Goal: Use online tool/utility: Utilize a website feature to perform a specific function

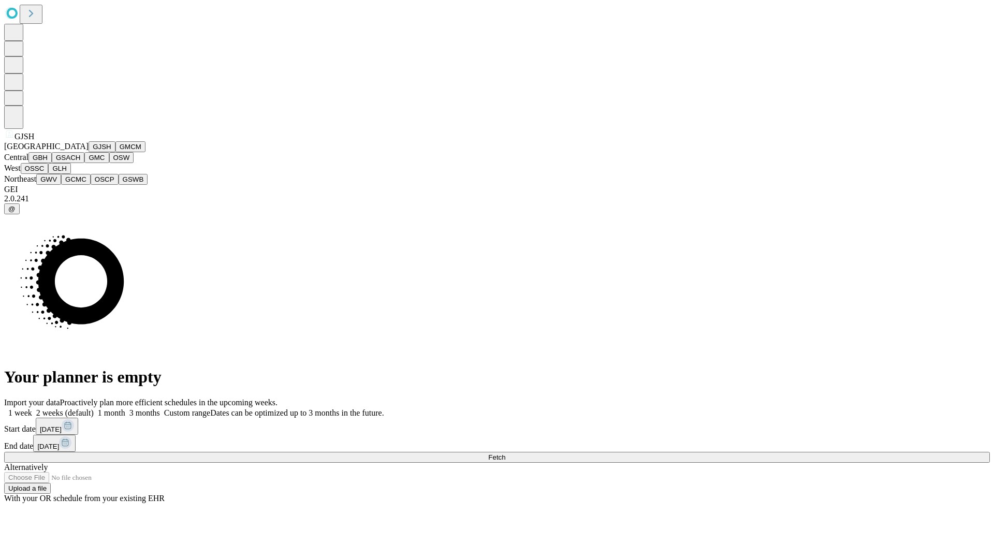
click at [89, 152] on button "GJSH" at bounding box center [102, 146] width 27 height 11
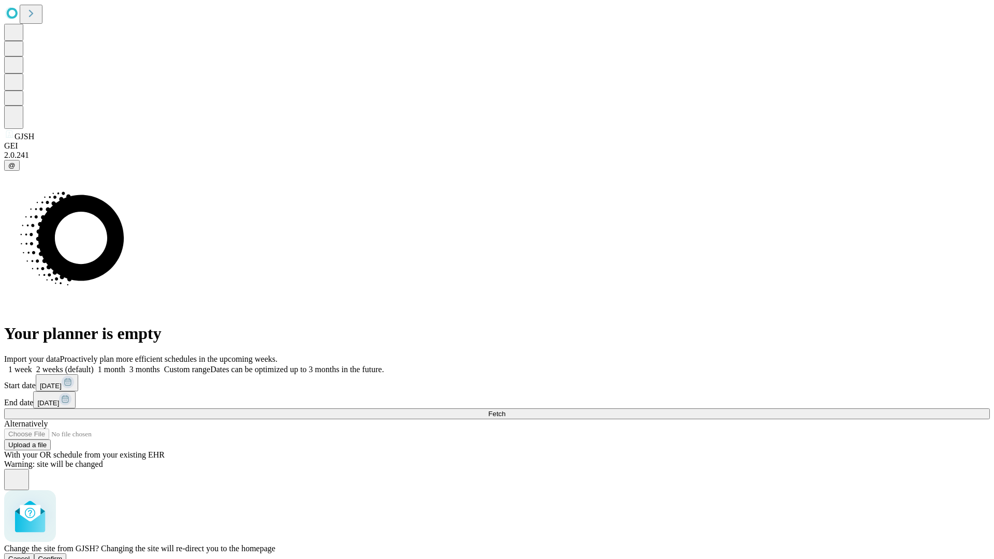
click at [63, 555] on span "Confirm" at bounding box center [50, 559] width 24 height 8
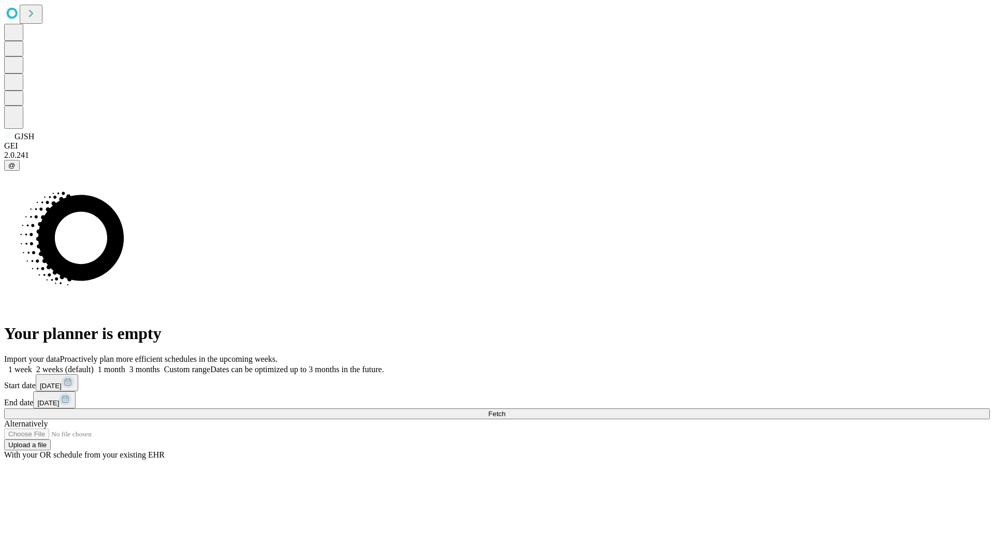
click at [94, 365] on label "2 weeks (default)" at bounding box center [63, 369] width 62 height 9
click at [505, 410] on span "Fetch" at bounding box center [496, 414] width 17 height 8
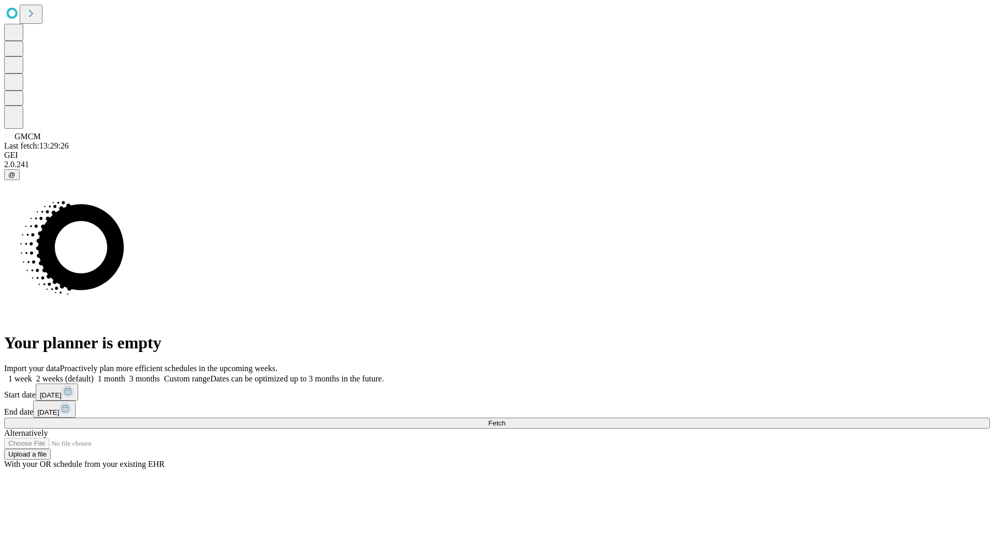
click at [94, 374] on label "2 weeks (default)" at bounding box center [63, 378] width 62 height 9
click at [505, 419] on span "Fetch" at bounding box center [496, 423] width 17 height 8
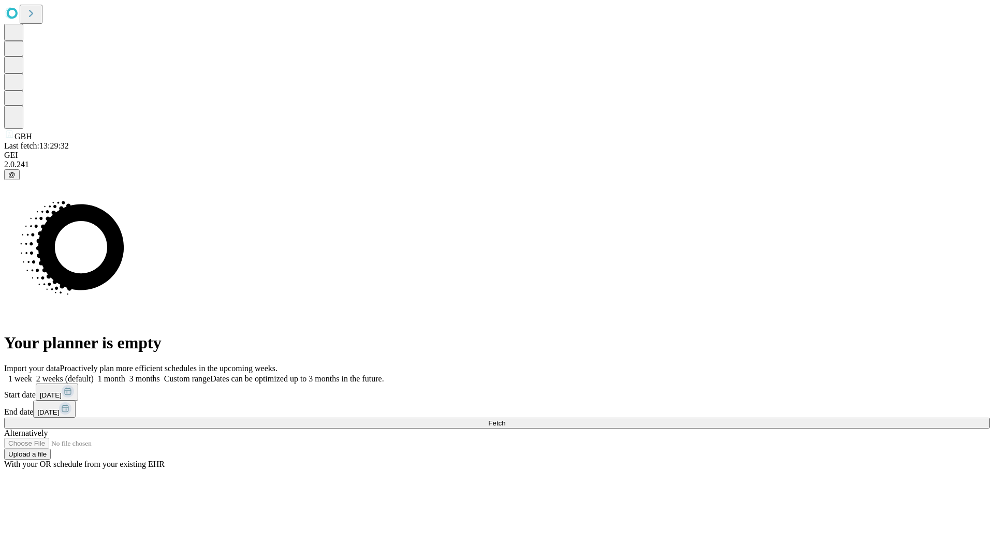
click at [94, 374] on label "2 weeks (default)" at bounding box center [63, 378] width 62 height 9
click at [505, 419] on span "Fetch" at bounding box center [496, 423] width 17 height 8
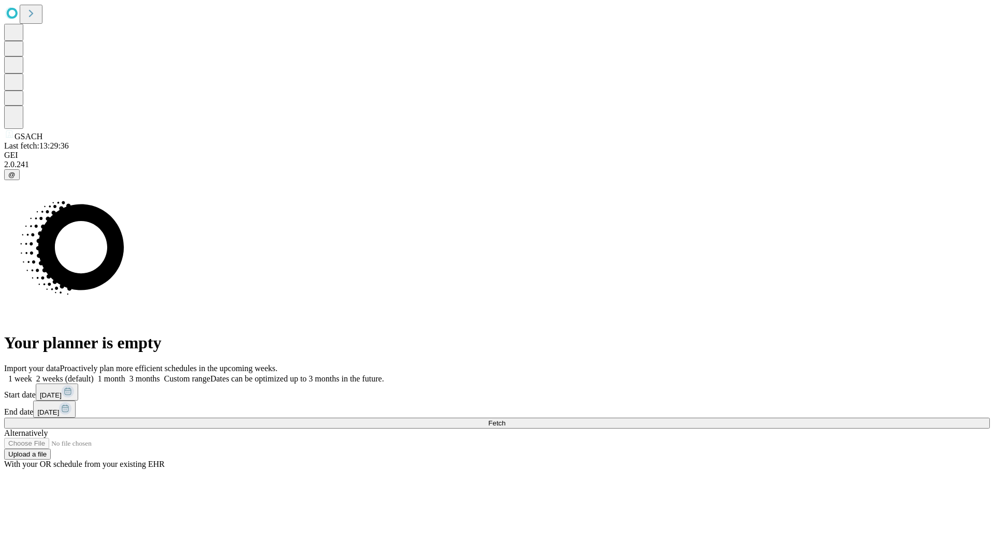
click at [94, 374] on label "2 weeks (default)" at bounding box center [63, 378] width 62 height 9
click at [505, 419] on span "Fetch" at bounding box center [496, 423] width 17 height 8
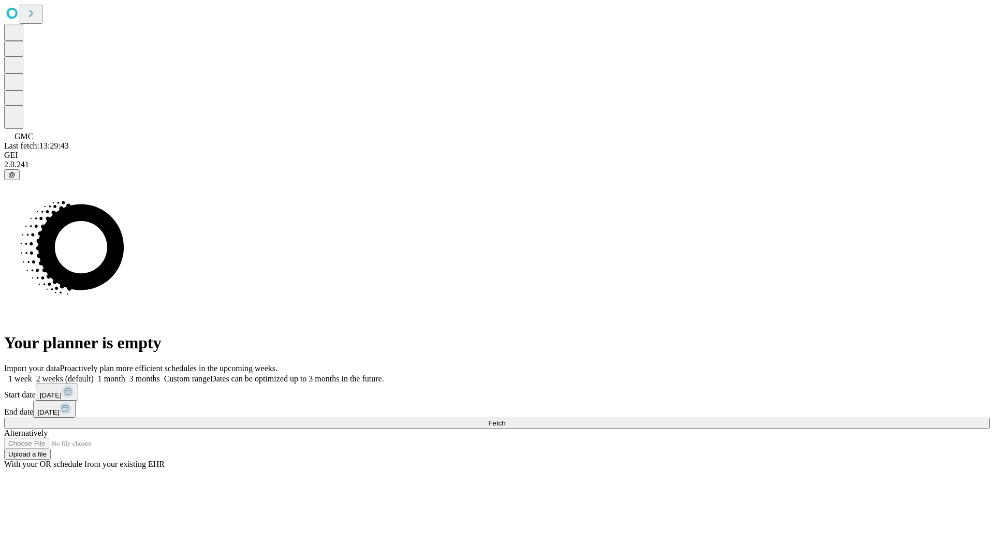
click at [505, 419] on span "Fetch" at bounding box center [496, 423] width 17 height 8
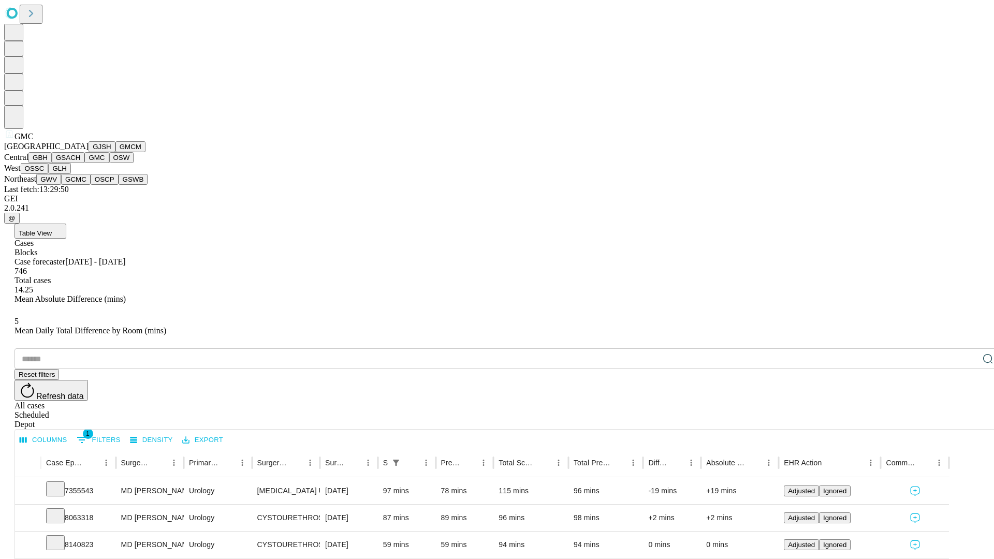
click at [109, 163] on button "OSW" at bounding box center [121, 157] width 25 height 11
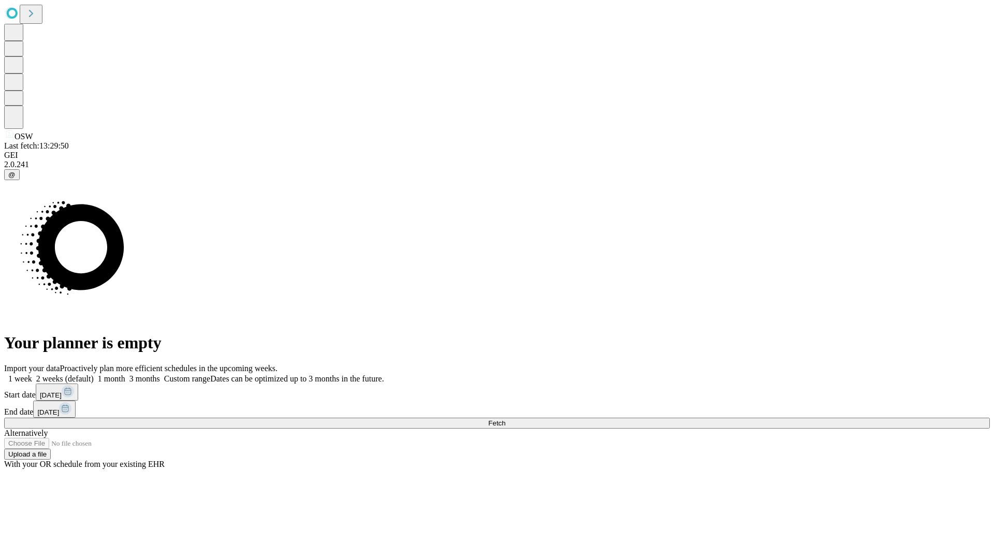
click at [94, 374] on label "2 weeks (default)" at bounding box center [63, 378] width 62 height 9
click at [505, 419] on span "Fetch" at bounding box center [496, 423] width 17 height 8
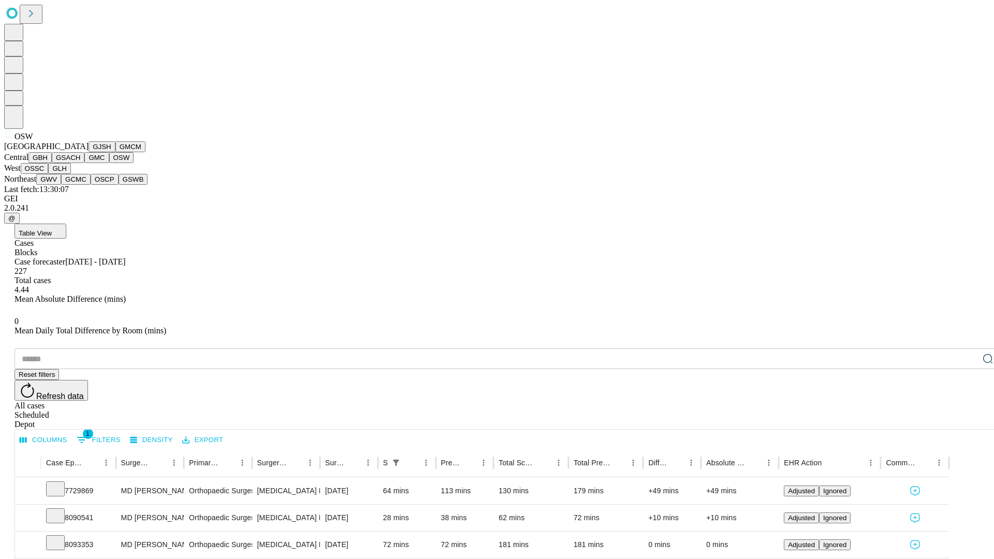
click at [49, 174] on button "OSSC" at bounding box center [35, 168] width 28 height 11
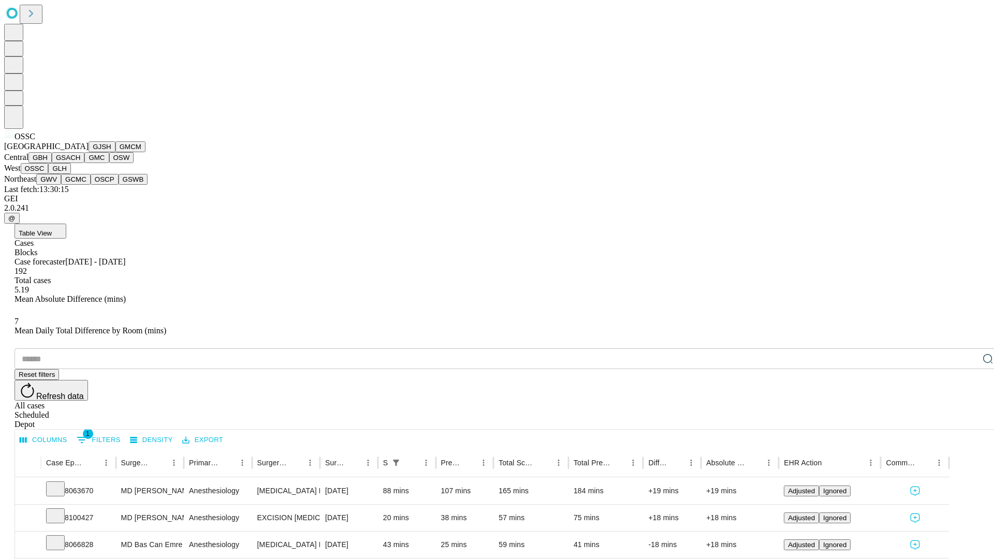
click at [70, 174] on button "GLH" at bounding box center [59, 168] width 22 height 11
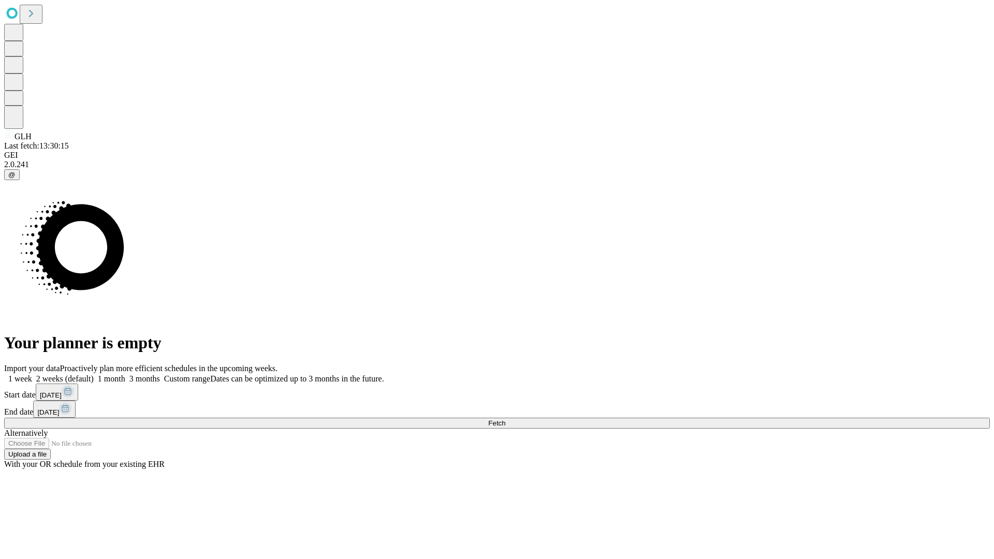
click at [505, 419] on span "Fetch" at bounding box center [496, 423] width 17 height 8
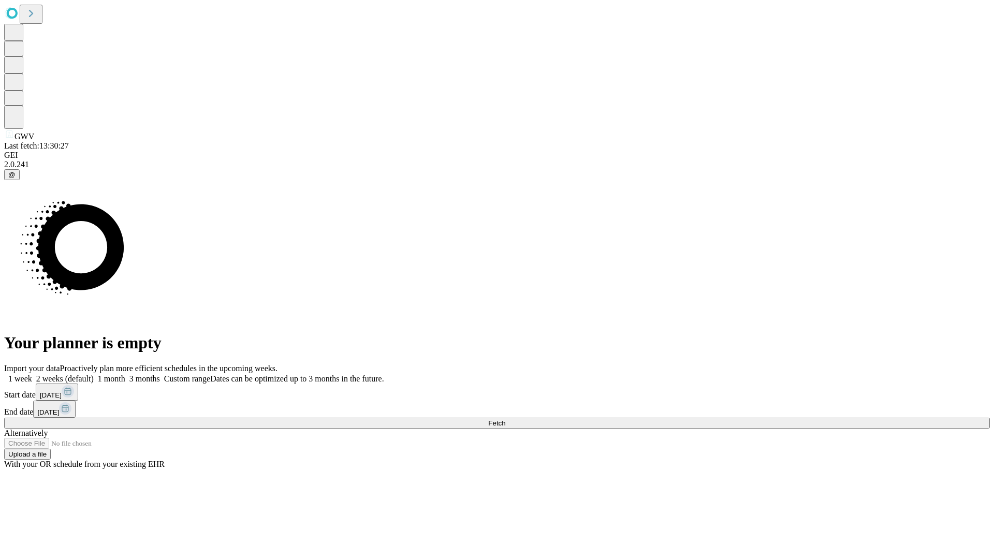
click at [505, 419] on span "Fetch" at bounding box center [496, 423] width 17 height 8
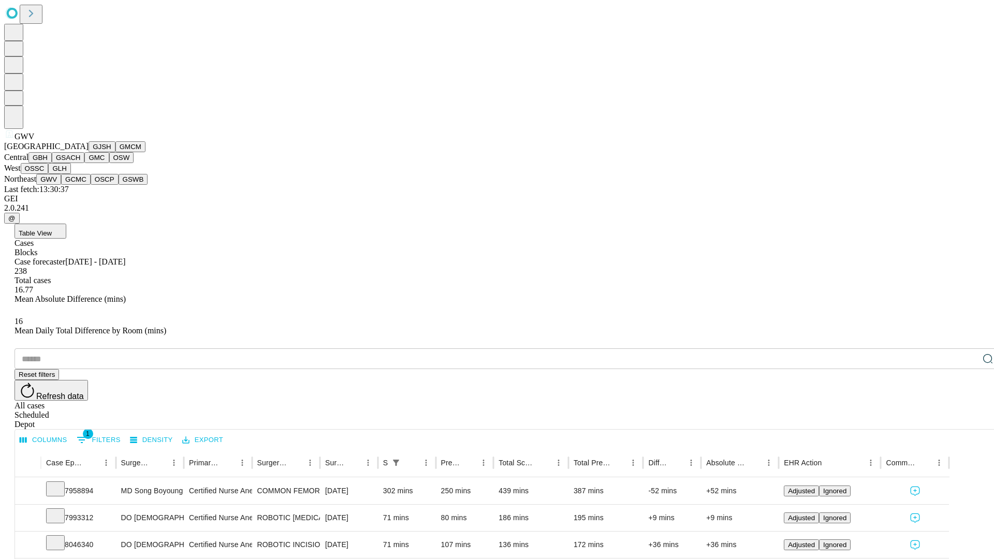
click at [80, 185] on button "GCMC" at bounding box center [76, 179] width 30 height 11
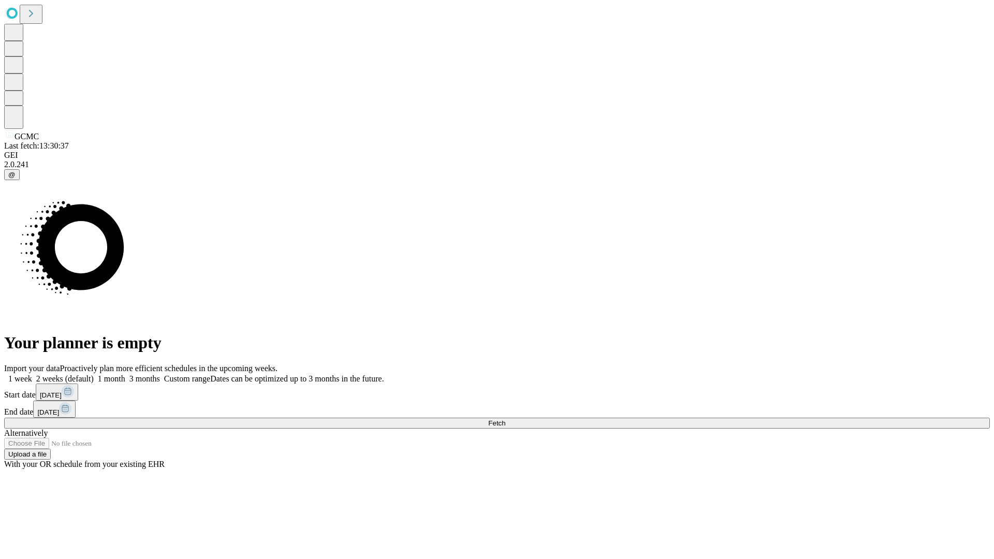
click at [94, 374] on label "2 weeks (default)" at bounding box center [63, 378] width 62 height 9
click at [505, 419] on span "Fetch" at bounding box center [496, 423] width 17 height 8
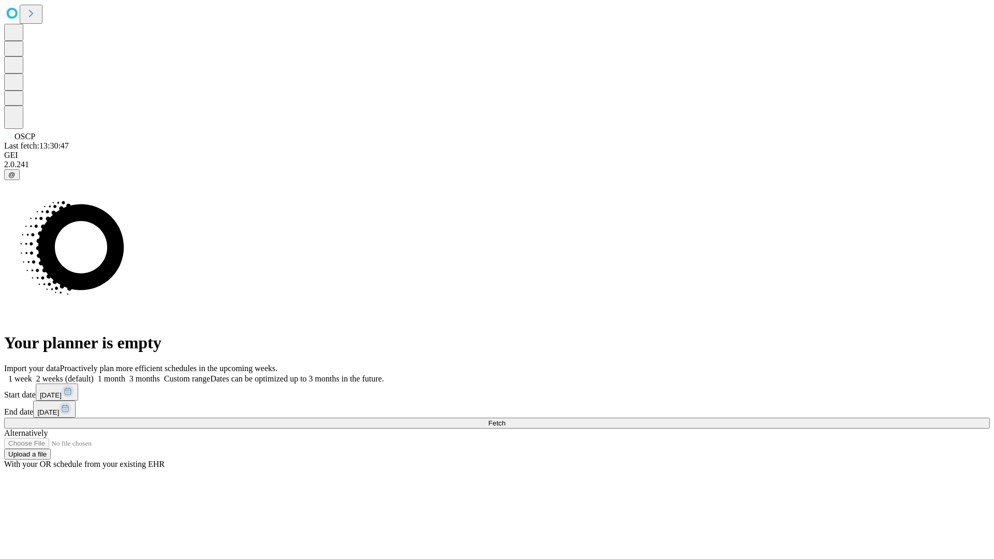
click at [94, 374] on label "2 weeks (default)" at bounding box center [63, 378] width 62 height 9
click at [505, 419] on span "Fetch" at bounding box center [496, 423] width 17 height 8
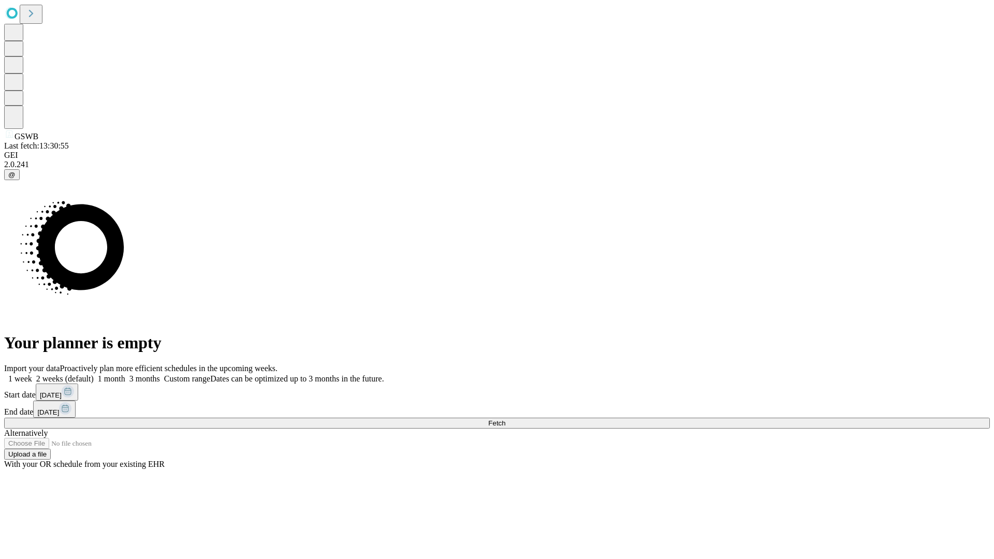
click at [505, 419] on span "Fetch" at bounding box center [496, 423] width 17 height 8
